Goal: Share content

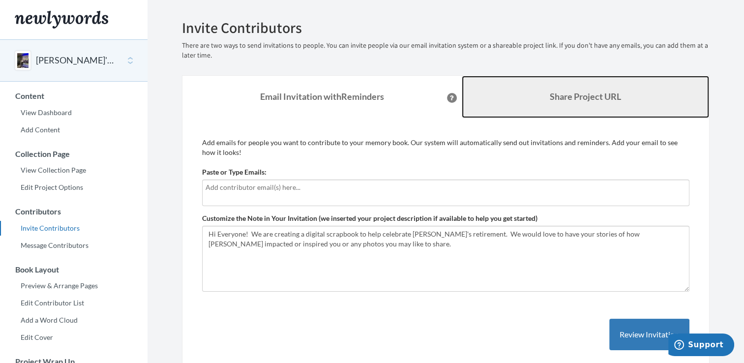
click at [566, 99] on b "Share Project URL" at bounding box center [585, 96] width 71 height 11
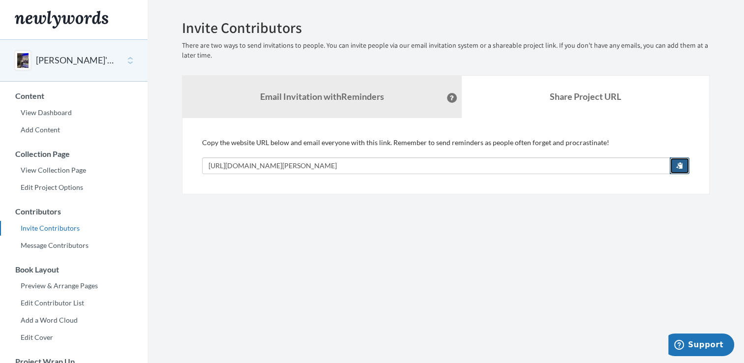
click at [682, 166] on span "button" at bounding box center [680, 165] width 7 height 7
click at [43, 112] on link "View Dashboard" at bounding box center [74, 112] width 148 height 15
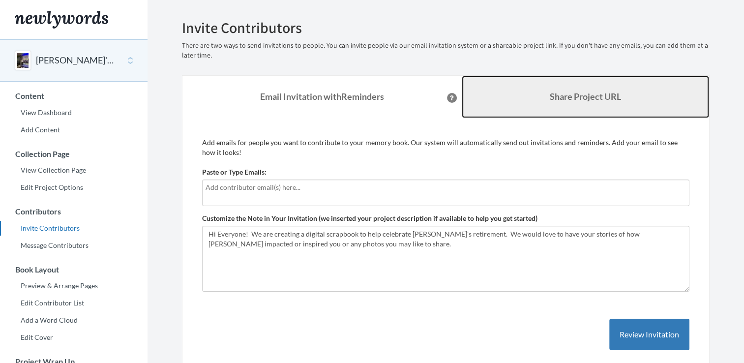
click at [569, 97] on b "Share Project URL" at bounding box center [585, 96] width 71 height 11
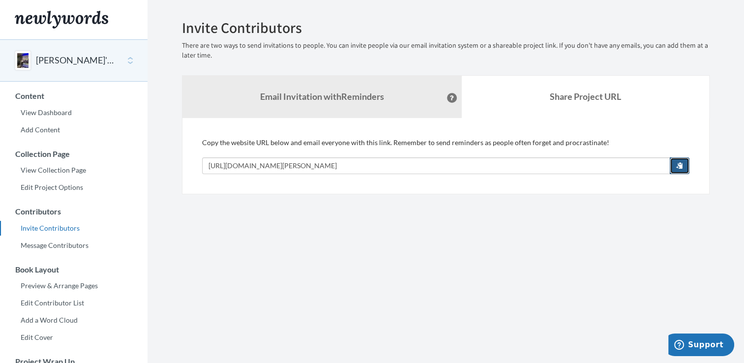
click at [685, 167] on button "button" at bounding box center [680, 165] width 20 height 17
click at [42, 112] on link "View Dashboard" at bounding box center [74, 112] width 148 height 15
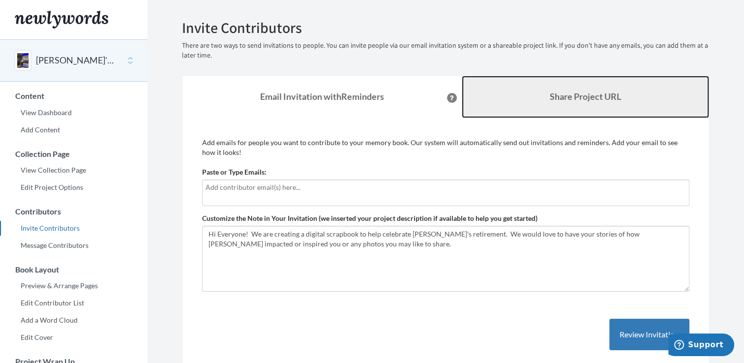
click at [564, 98] on b "Share Project URL" at bounding box center [585, 96] width 71 height 11
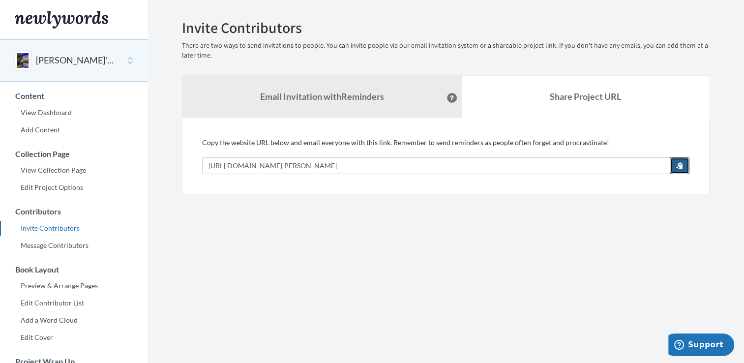
click at [674, 166] on button "button" at bounding box center [680, 165] width 20 height 17
